Goal: Find contact information: Find specific fact

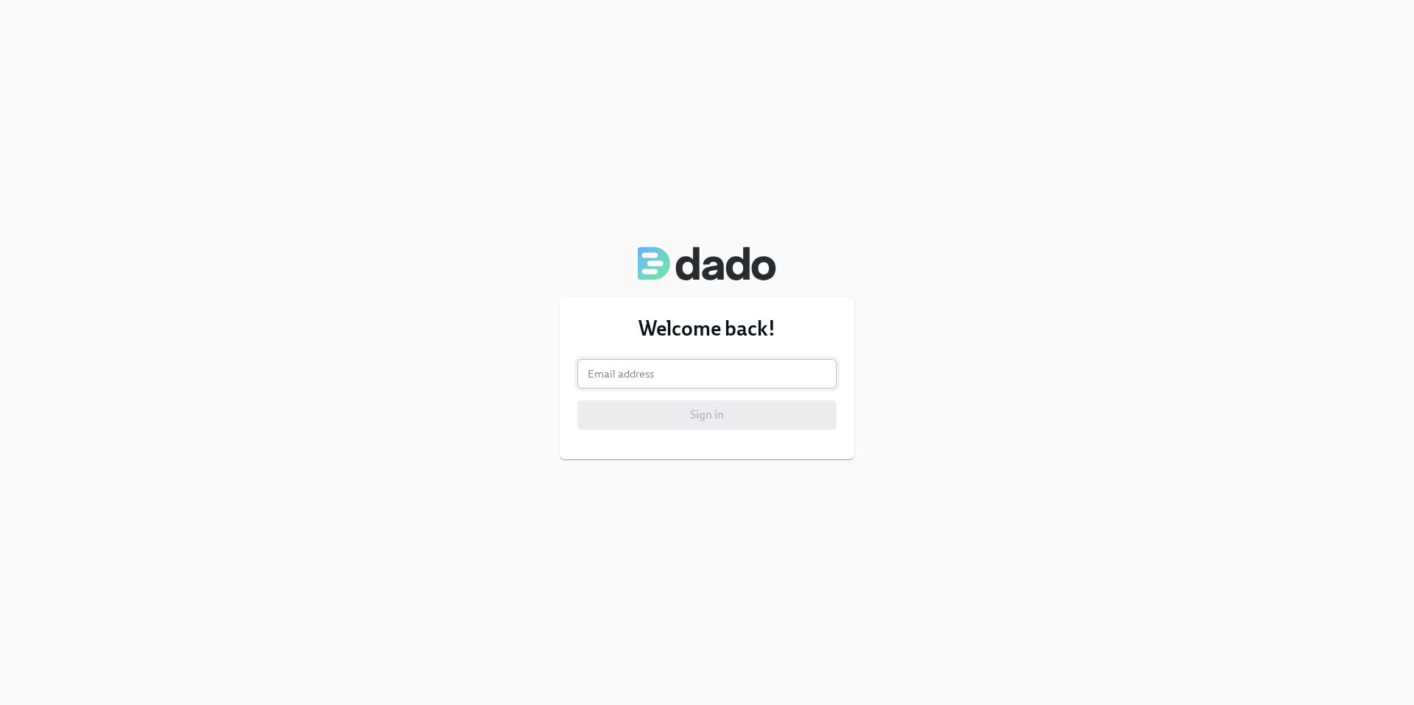
click at [704, 375] on input "email" at bounding box center [706, 373] width 259 height 29
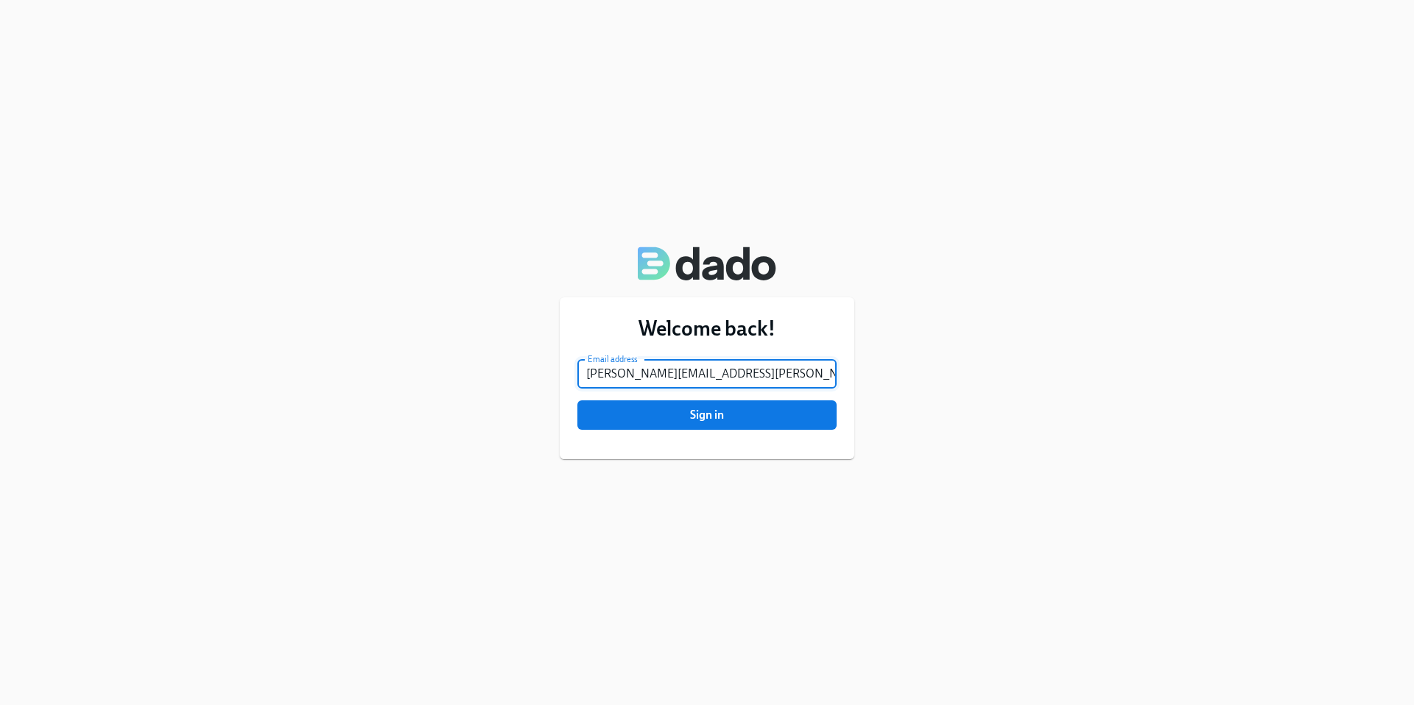
type input "[PERSON_NAME][EMAIL_ADDRESS][PERSON_NAME][DOMAIN_NAME]"
click at [577, 401] on button "Sign in" at bounding box center [706, 415] width 259 height 29
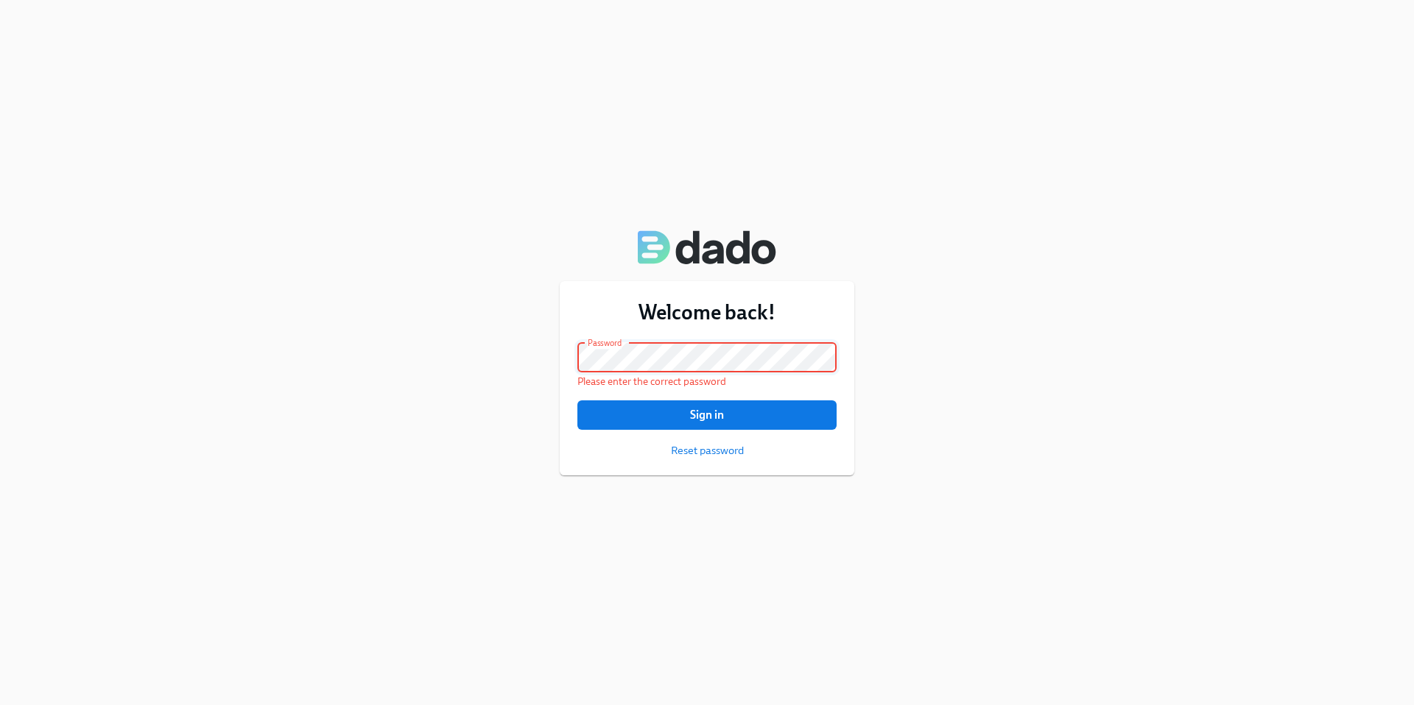
click at [577, 401] on button "Sign in" at bounding box center [706, 415] width 259 height 29
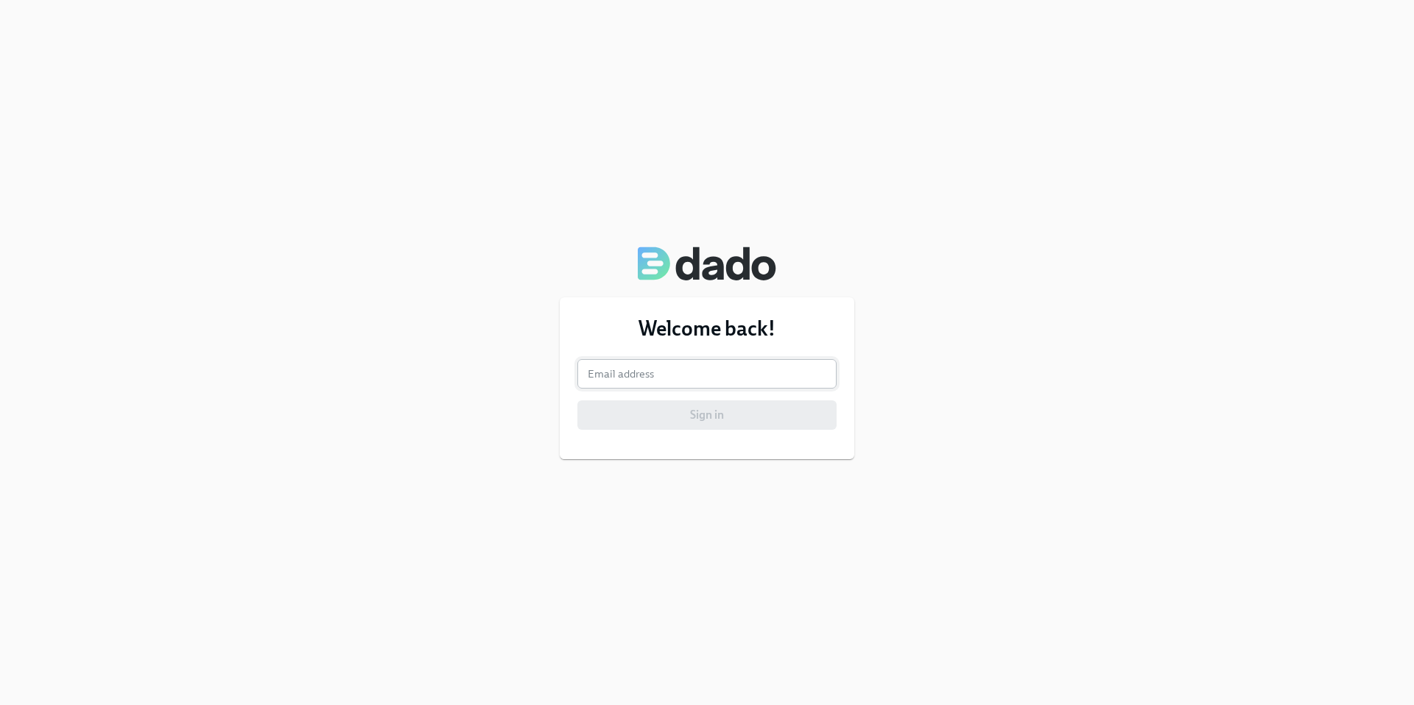
click at [607, 378] on input "email" at bounding box center [706, 373] width 259 height 29
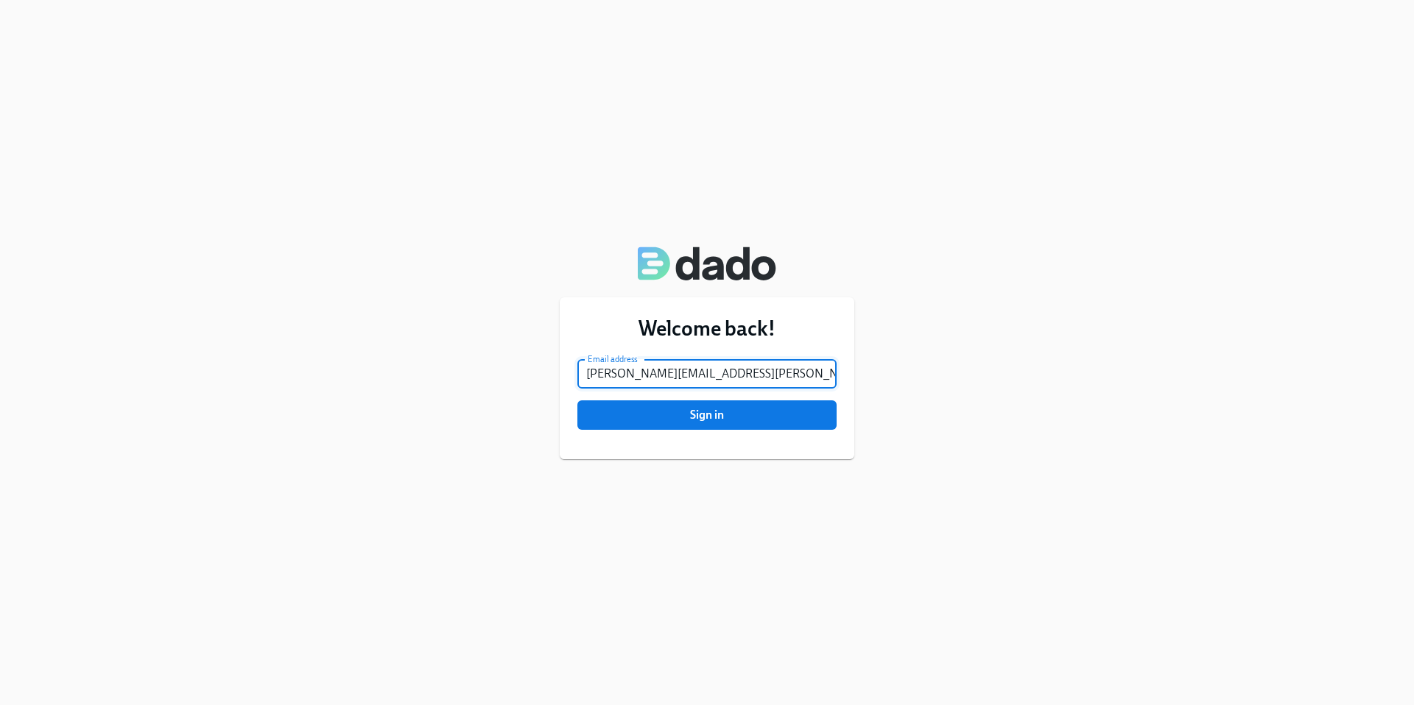
type input "[PERSON_NAME][EMAIL_ADDRESS][PERSON_NAME][DOMAIN_NAME]"
click at [577, 401] on button "Sign in" at bounding box center [706, 415] width 259 height 29
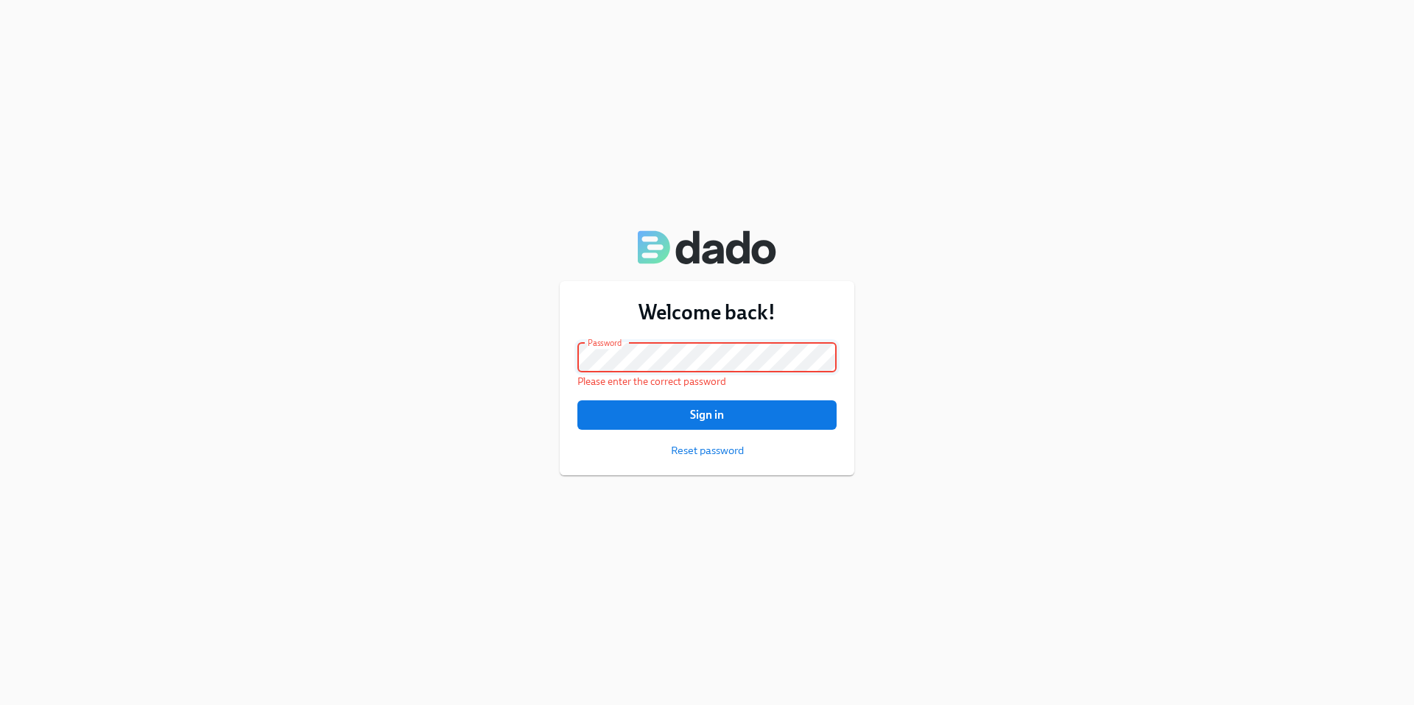
click at [577, 401] on button "Sign in" at bounding box center [706, 415] width 259 height 29
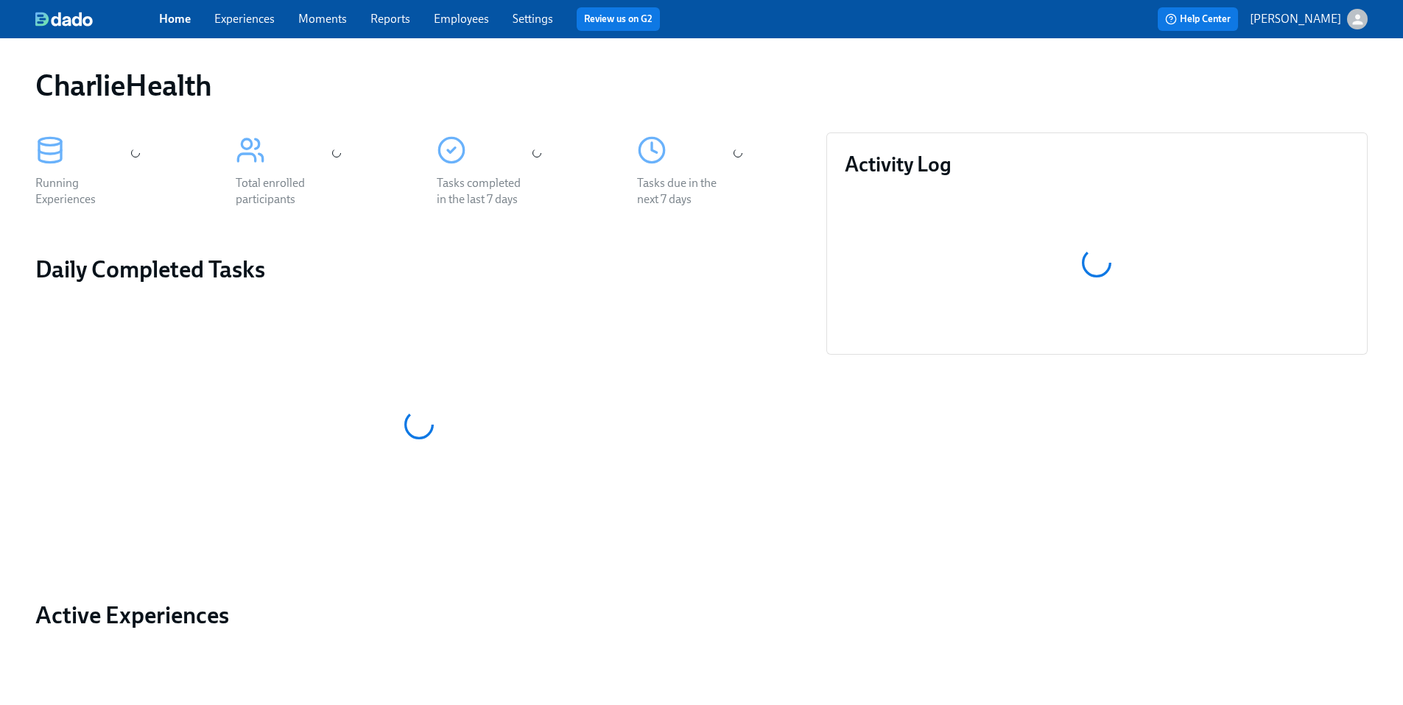
click at [442, 28] on div "Home Experiences Moments Reports Employees Settings Review us on G2" at bounding box center [461, 19] width 604 height 24
click at [452, 18] on link "Employees" at bounding box center [461, 19] width 55 height 14
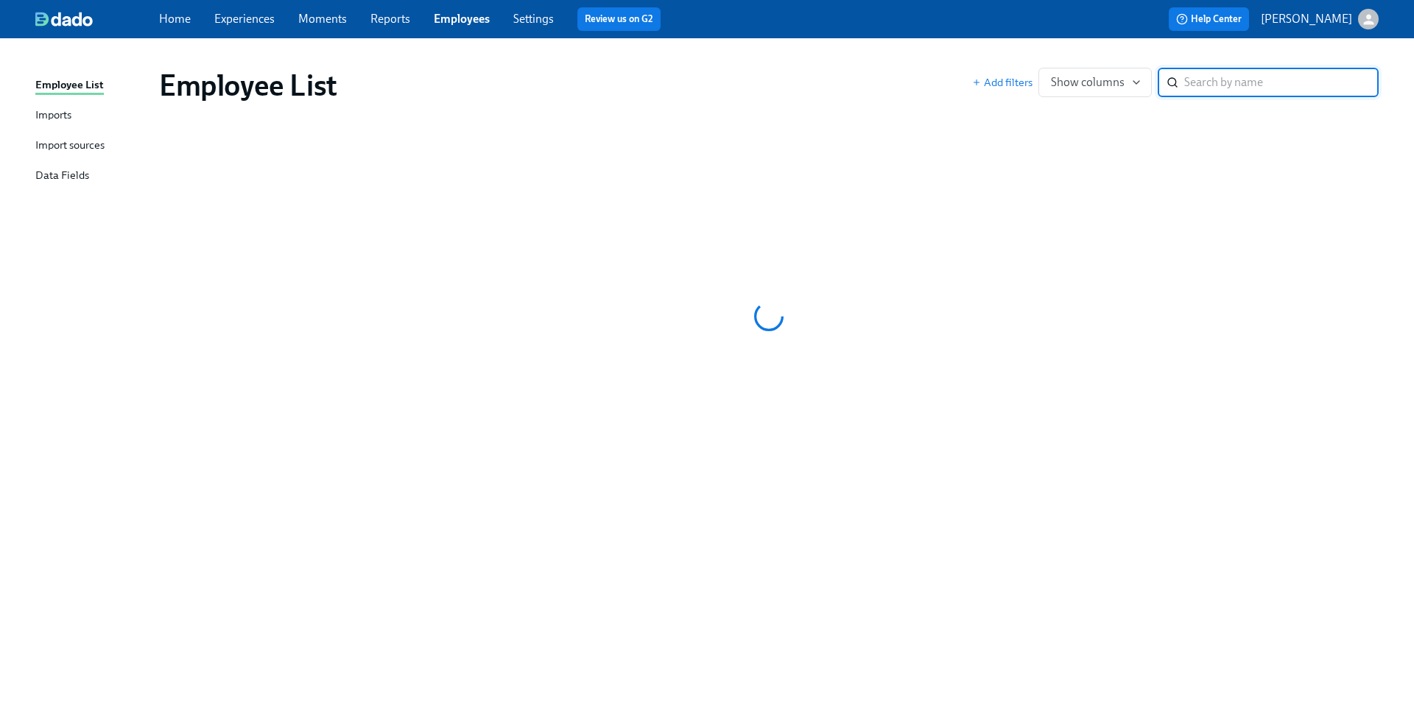
click at [1213, 78] on input "search" at bounding box center [1281, 82] width 194 height 29
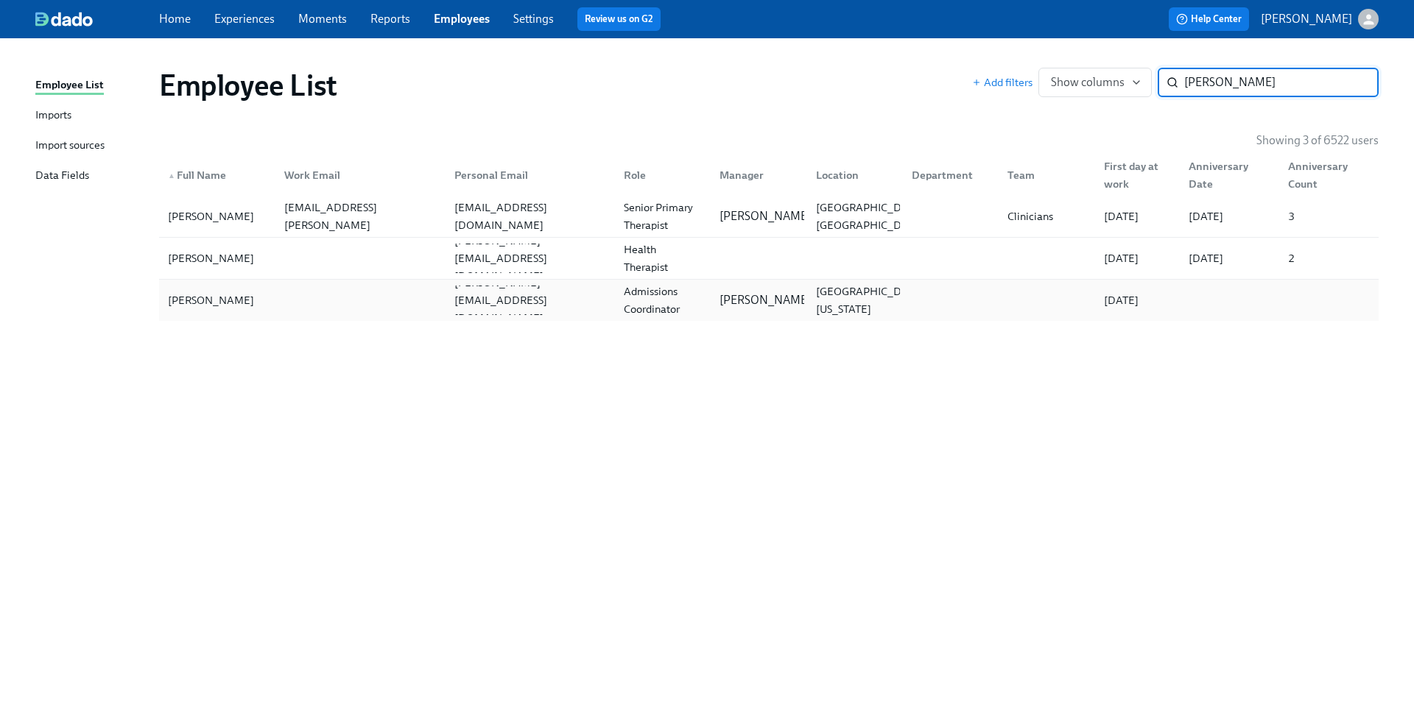
type input "teresa johnson"
click at [222, 300] on div "Teresa Johnson" at bounding box center [211, 301] width 98 height 18
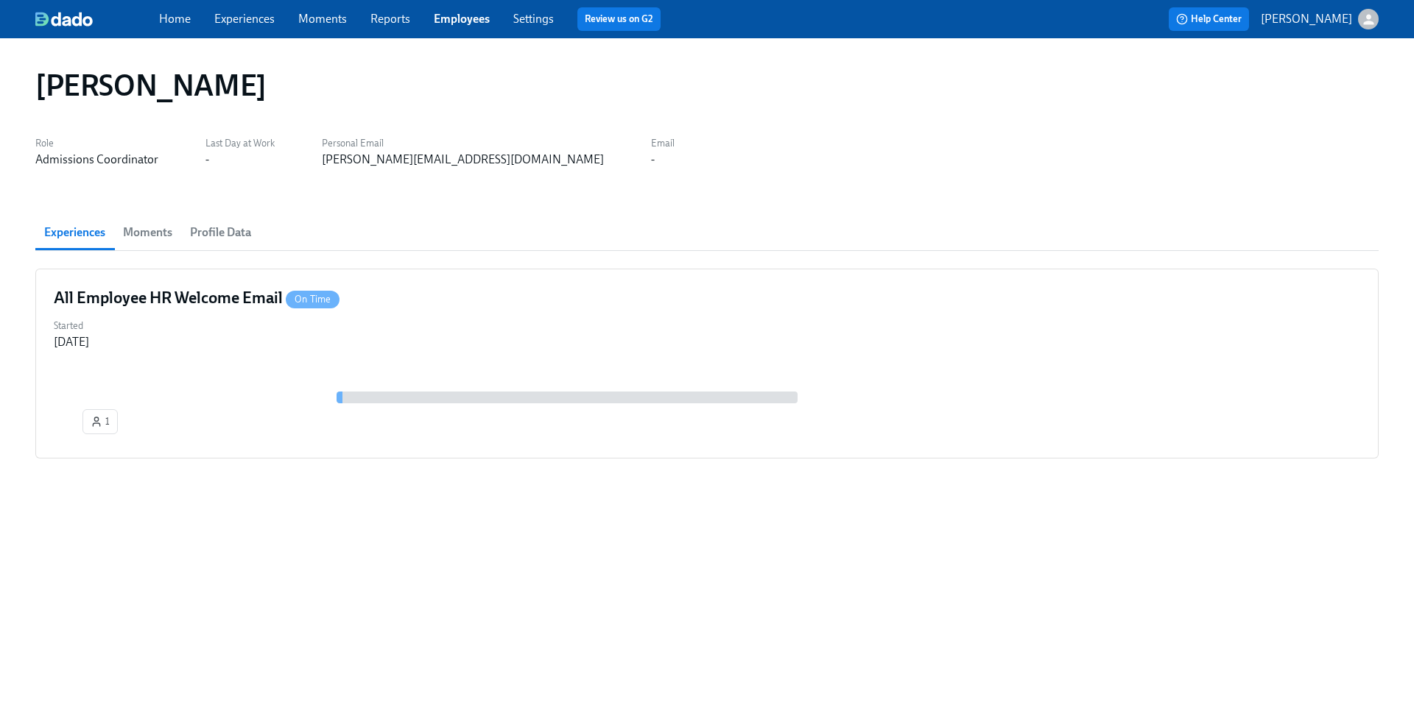
click at [197, 237] on span "Profile Data" at bounding box center [220, 232] width 61 height 21
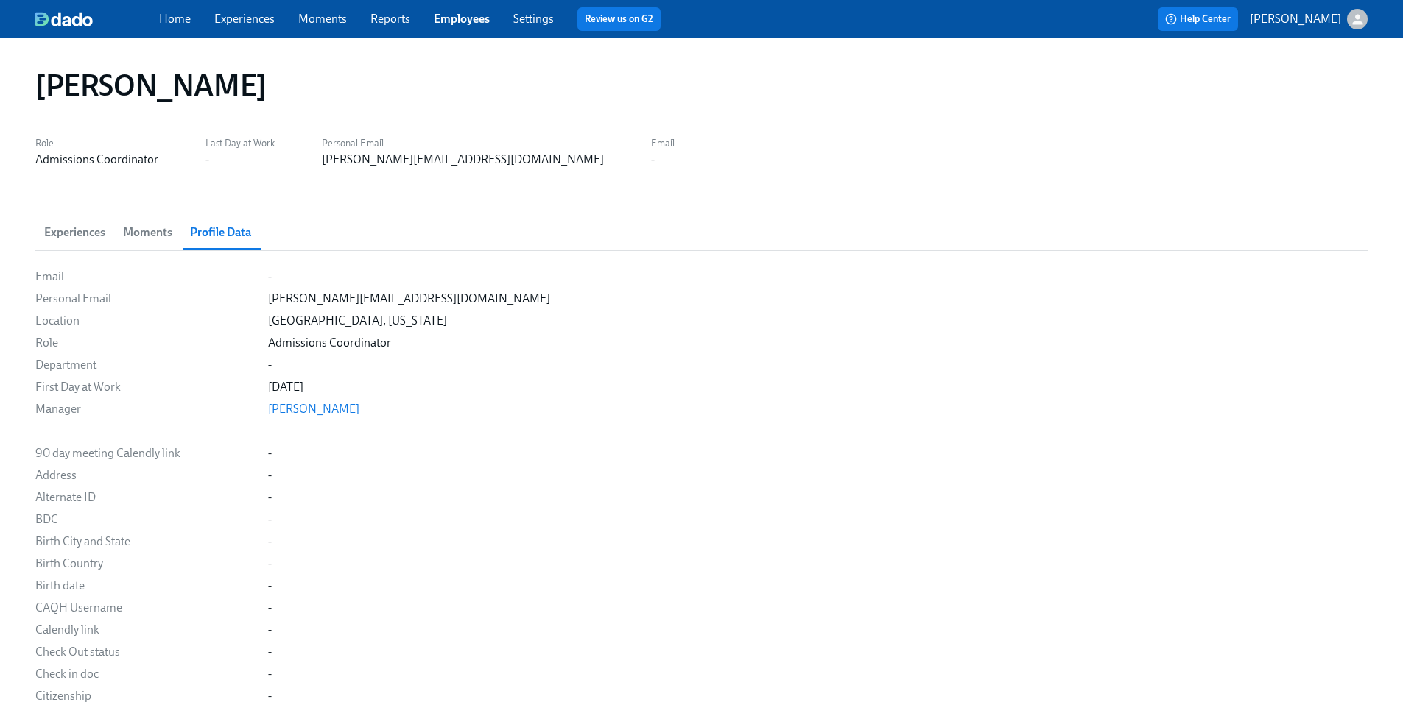
click at [141, 233] on span "Moments" at bounding box center [147, 232] width 49 height 21
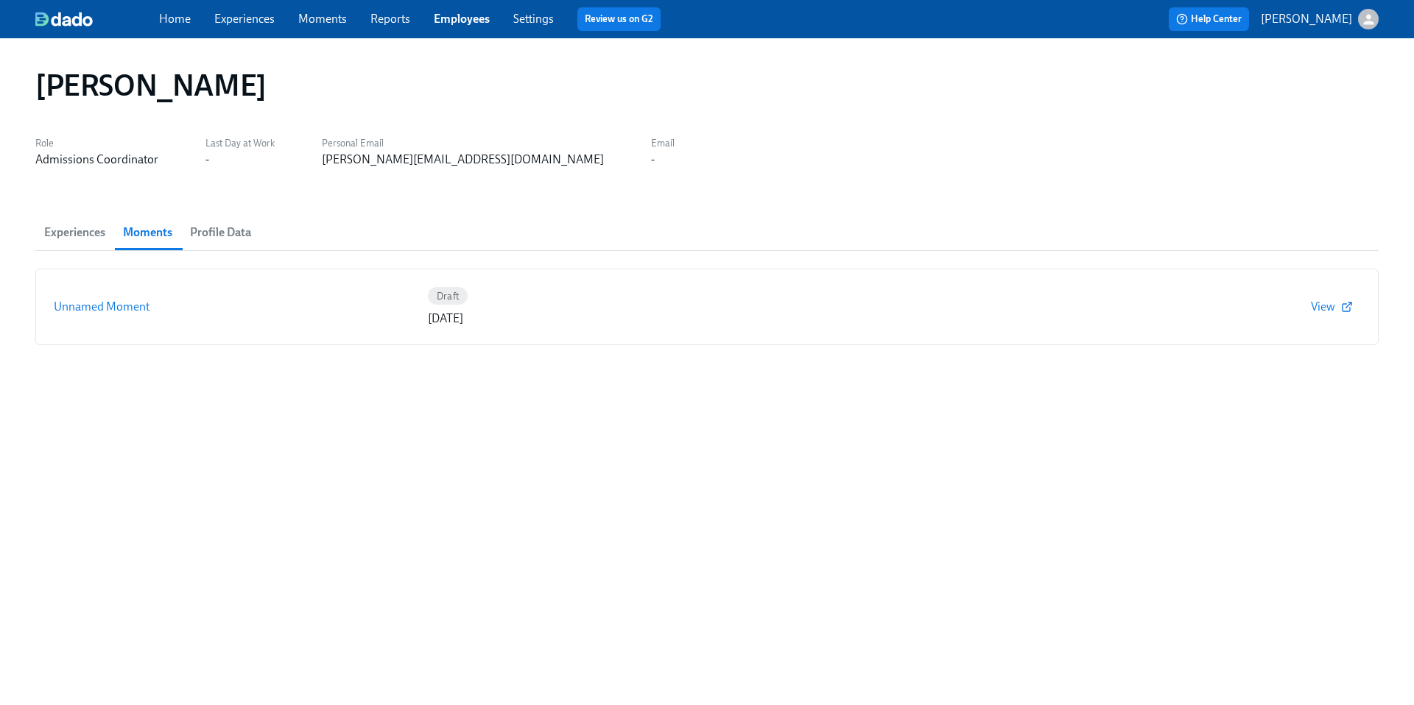
click at [420, 158] on div "johnson.teresa136@gmail.com" at bounding box center [463, 160] width 282 height 16
click at [420, 159] on div "johnson.teresa136@gmail.com" at bounding box center [463, 160] width 282 height 16
copy div "johnson.teresa136@gmail.com"
